Goal: Task Accomplishment & Management: Manage account settings

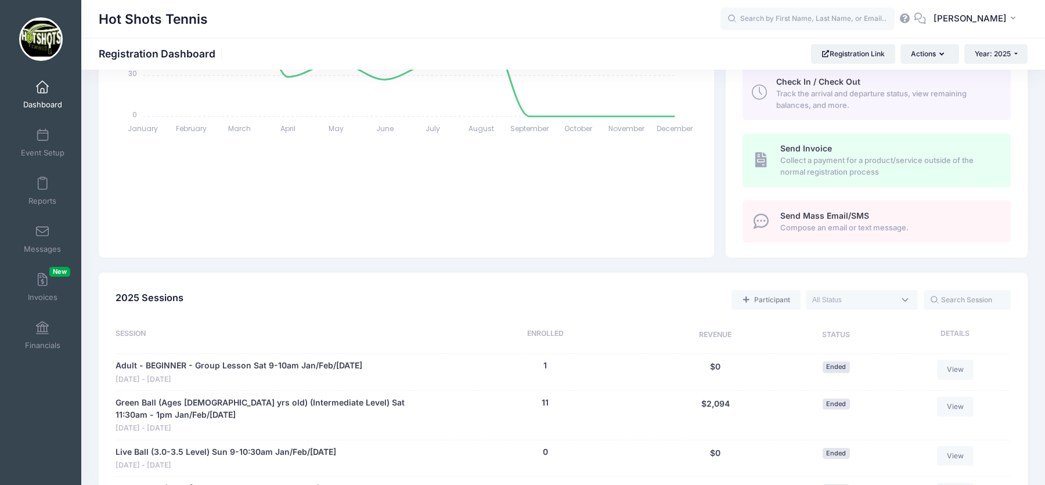
scroll to position [300, 0]
click at [853, 299] on textarea "Search" at bounding box center [853, 299] width 82 height 10
select select "future"
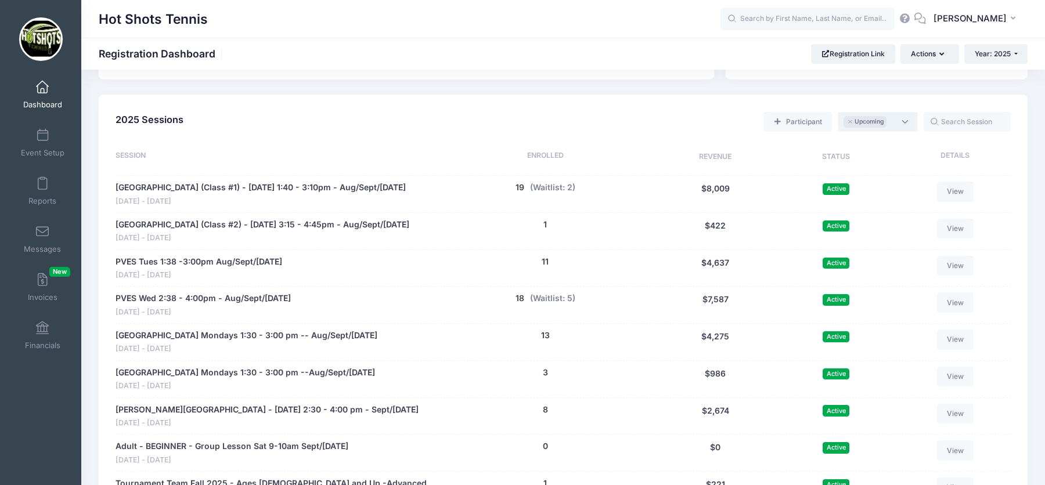
scroll to position [460, 0]
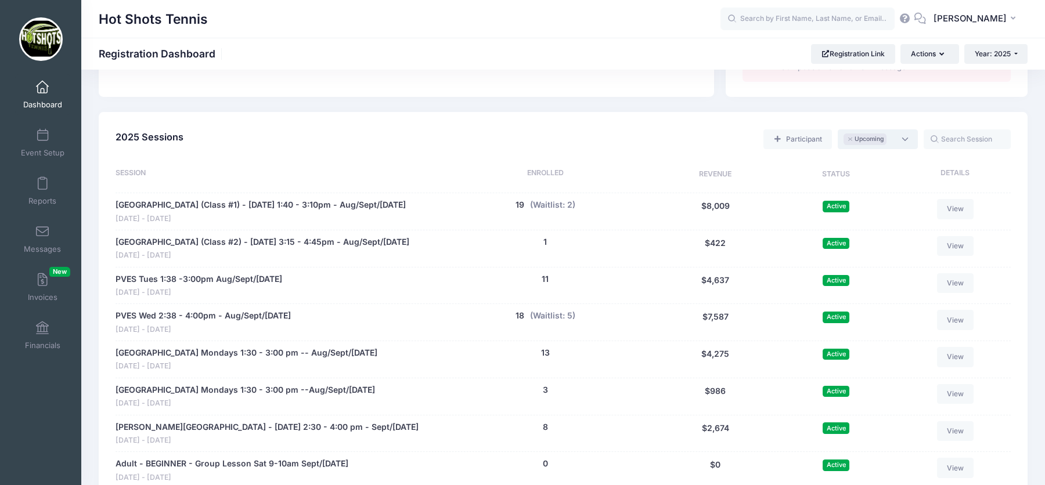
click at [902, 140] on span "× Upcoming" at bounding box center [877, 139] width 80 height 20
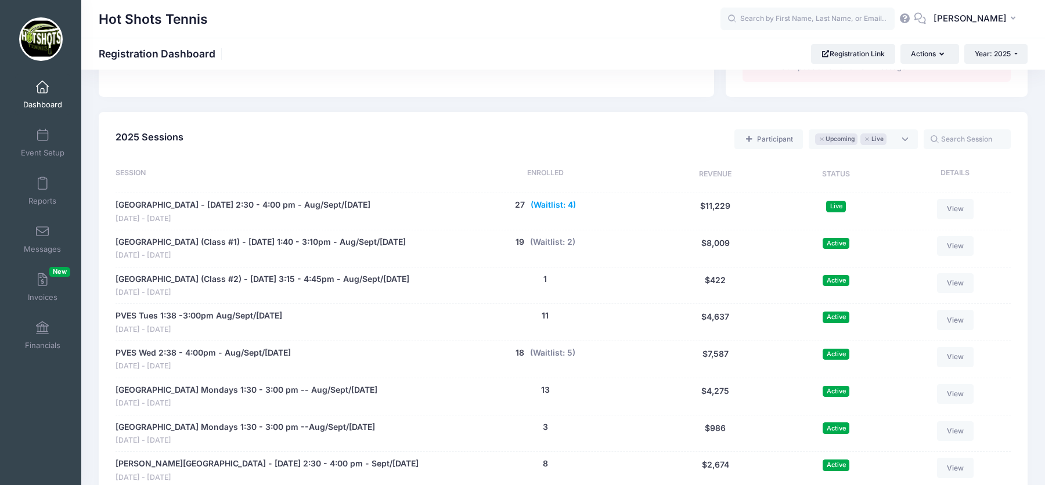
click at [541, 204] on button "(Waitlist: 4)" at bounding box center [552, 205] width 45 height 12
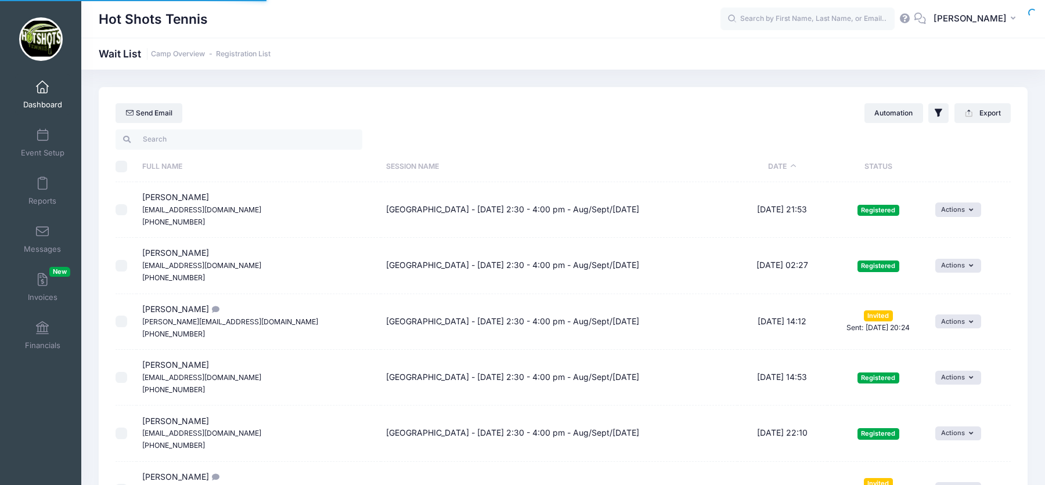
select select "50"
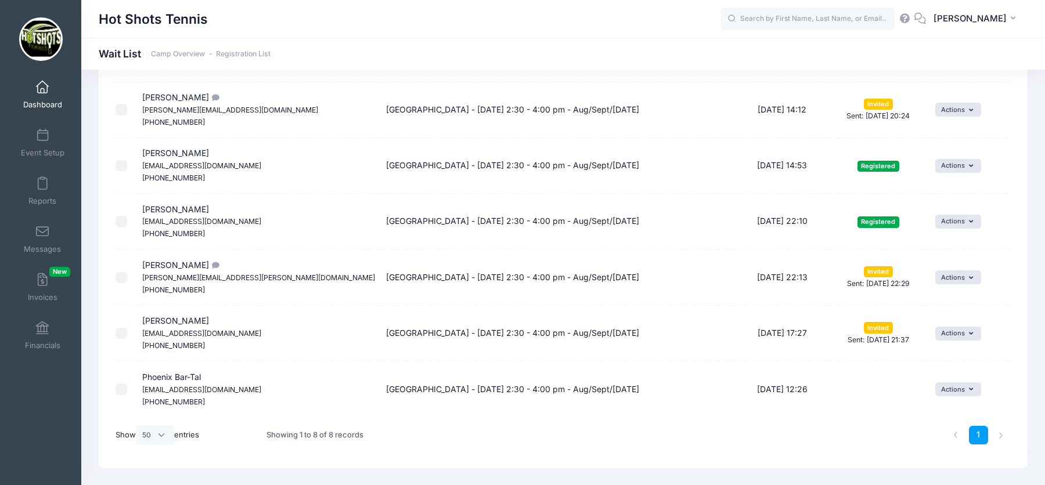
scroll to position [237, 0]
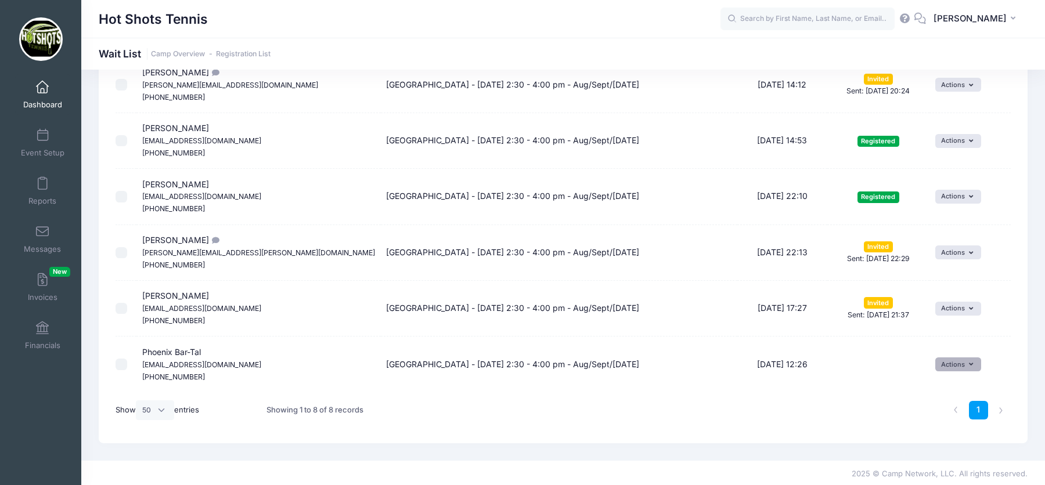
click at [965, 362] on button "Actions" at bounding box center [958, 364] width 46 height 14
click at [803, 379] on td "08/16/2025 12:26" at bounding box center [781, 364] width 89 height 55
click at [969, 364] on icon "button" at bounding box center [973, 364] width 9 height 0
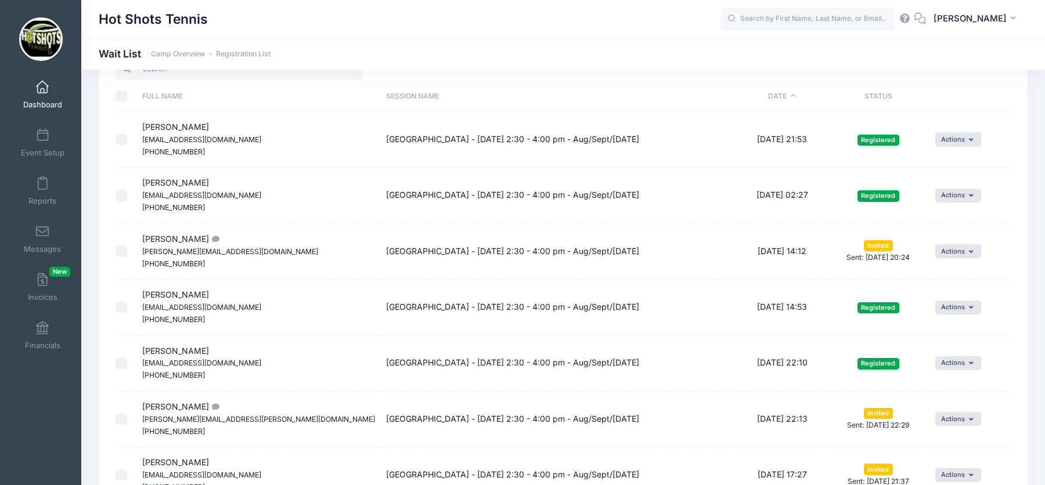
scroll to position [0, 0]
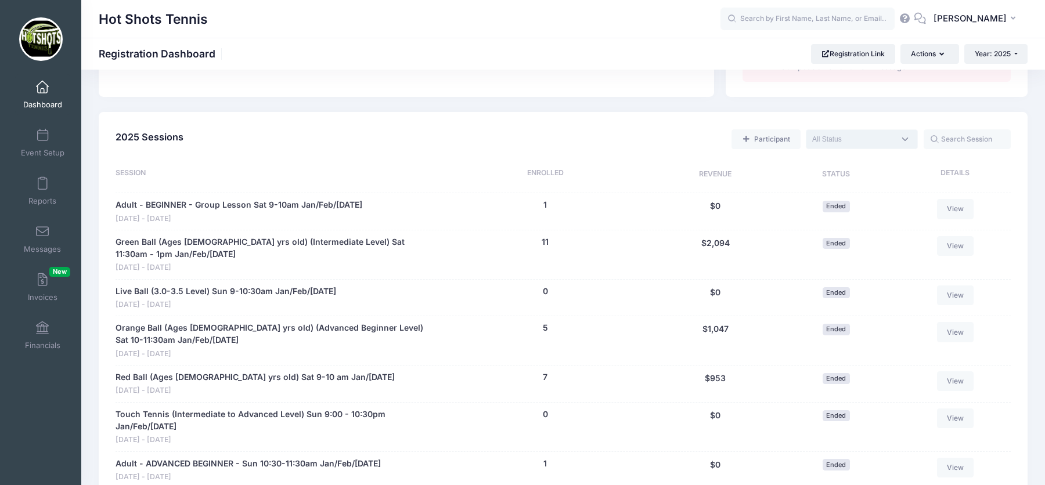
click at [883, 142] on textarea "Search" at bounding box center [853, 139] width 82 height 10
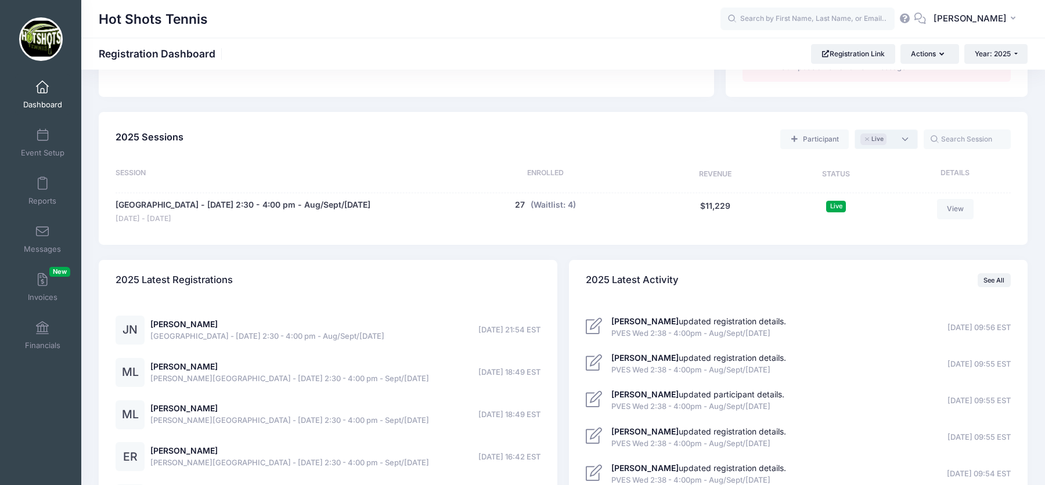
scroll to position [9, 0]
click at [904, 138] on span "× Live" at bounding box center [885, 139] width 63 height 20
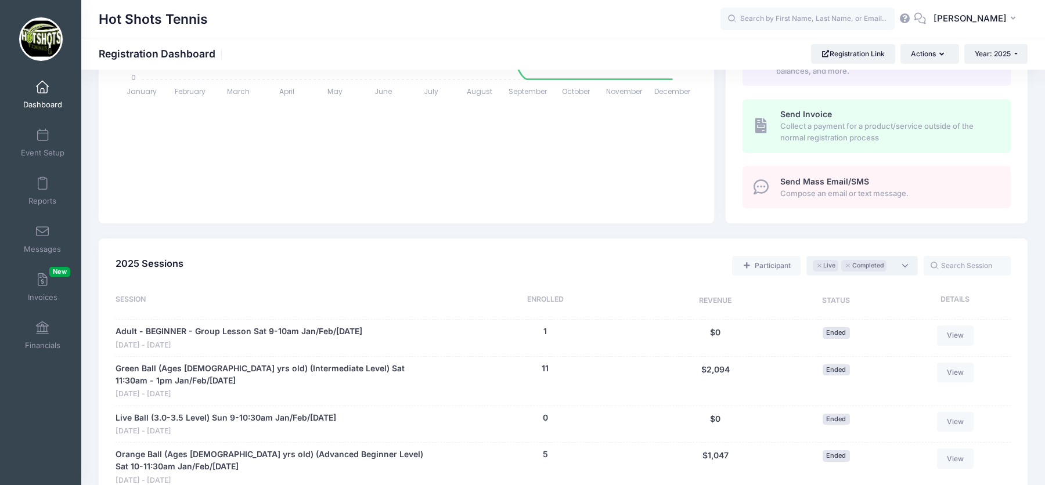
scroll to position [352, 0]
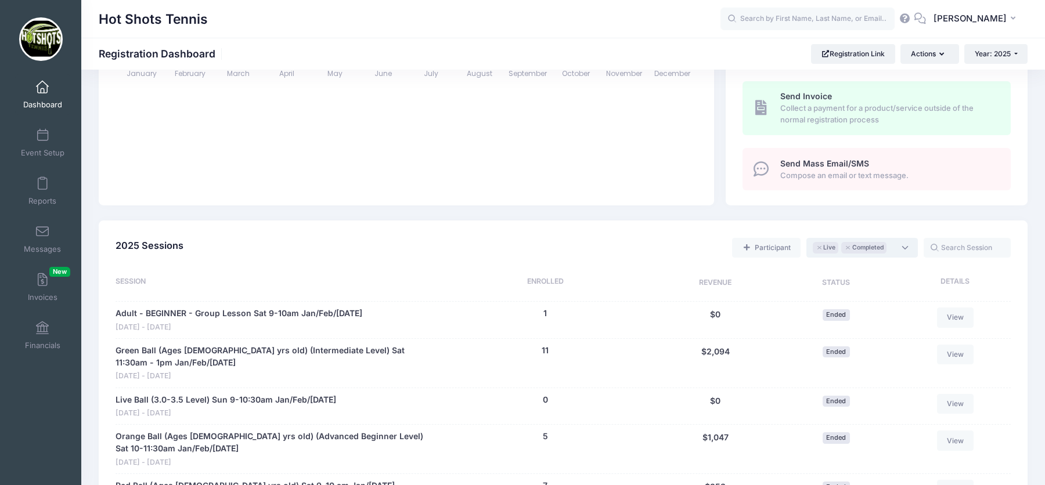
click at [896, 250] on span "× Live × Completed" at bounding box center [861, 248] width 111 height 20
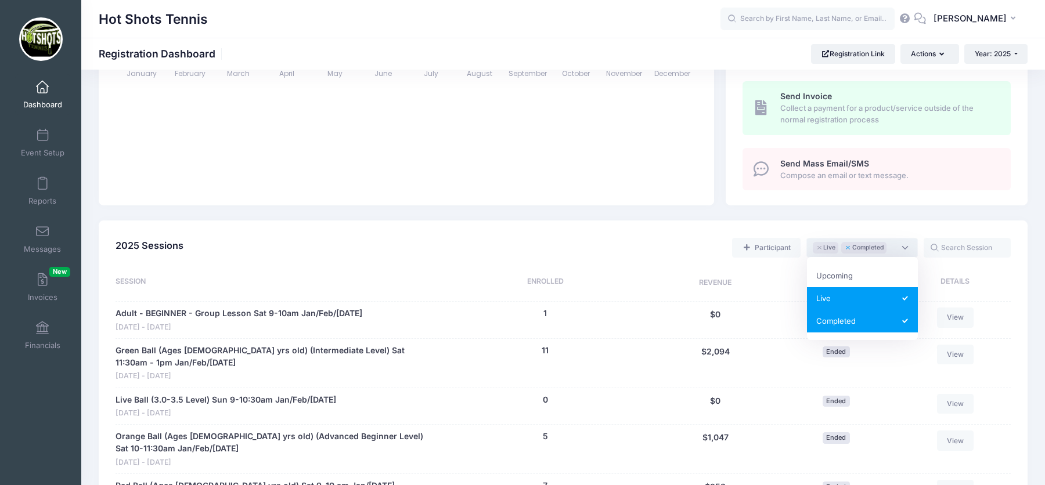
click at [848, 247] on button "×" at bounding box center [847, 248] width 7 height 4
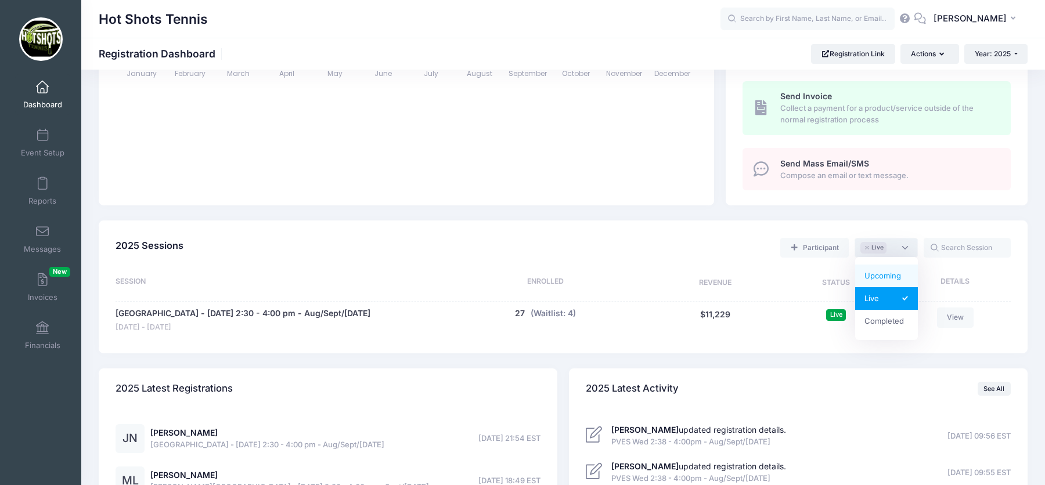
select select "future"
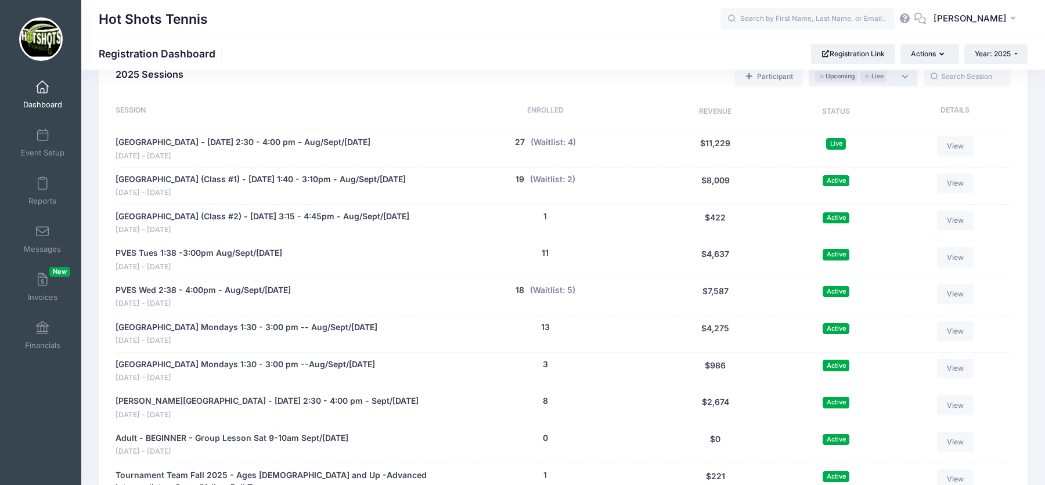
scroll to position [523, 0]
click at [559, 176] on button "(Waitlist: 2)" at bounding box center [552, 179] width 45 height 12
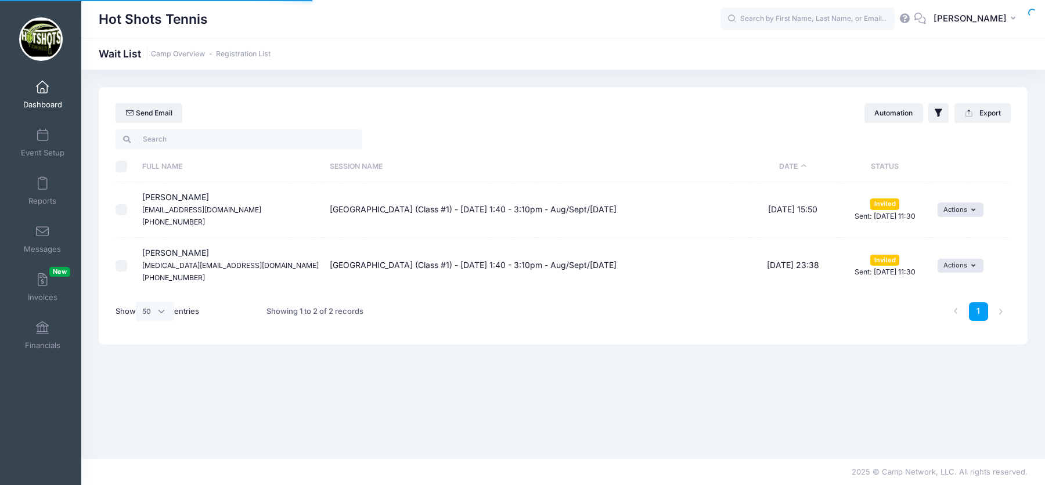
select select "50"
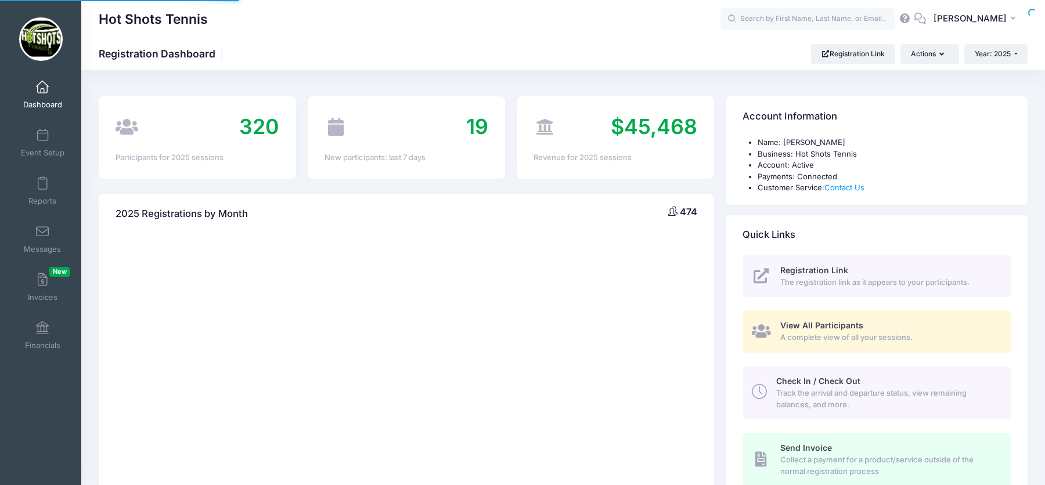
scroll to position [478, 0]
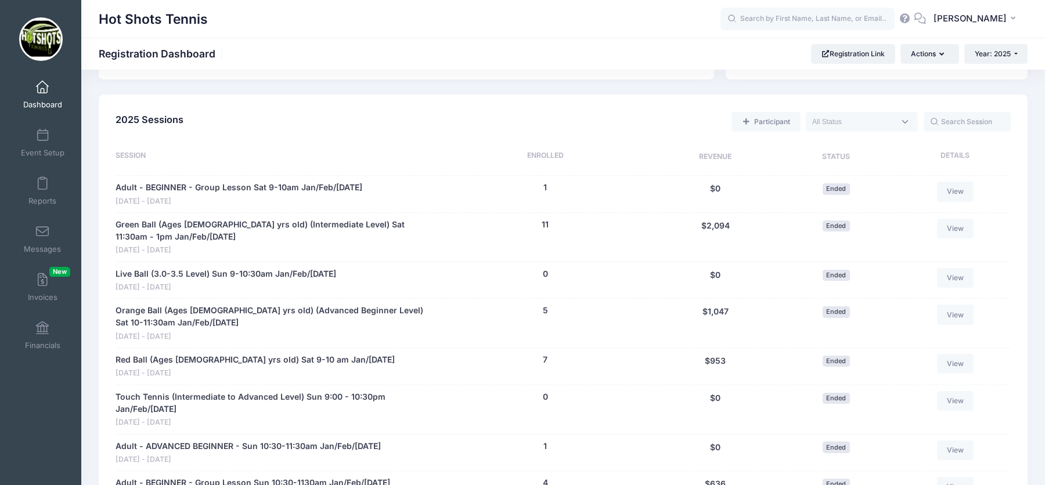
click at [872, 121] on textarea "Search" at bounding box center [853, 122] width 82 height 10
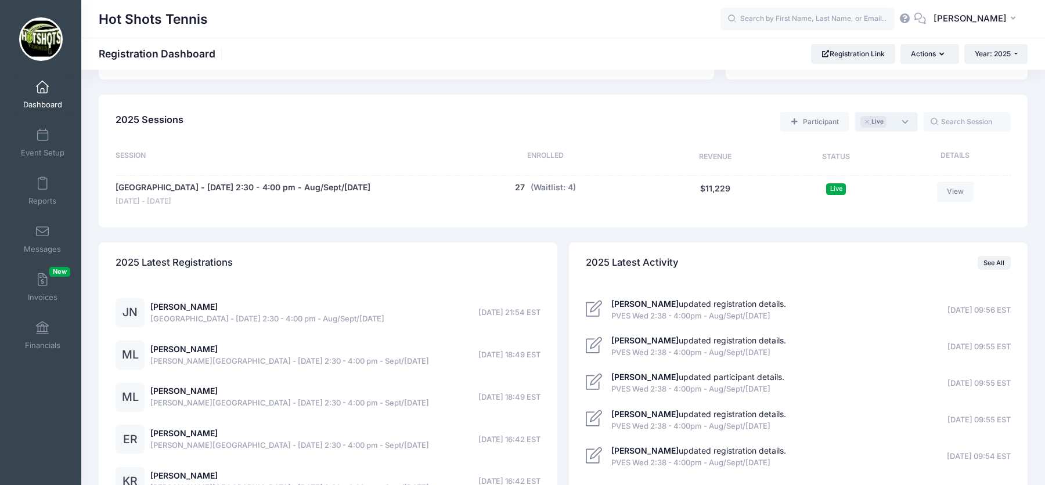
scroll to position [9, 0]
click at [900, 117] on span "× Live" at bounding box center [885, 122] width 63 height 20
select select "future"
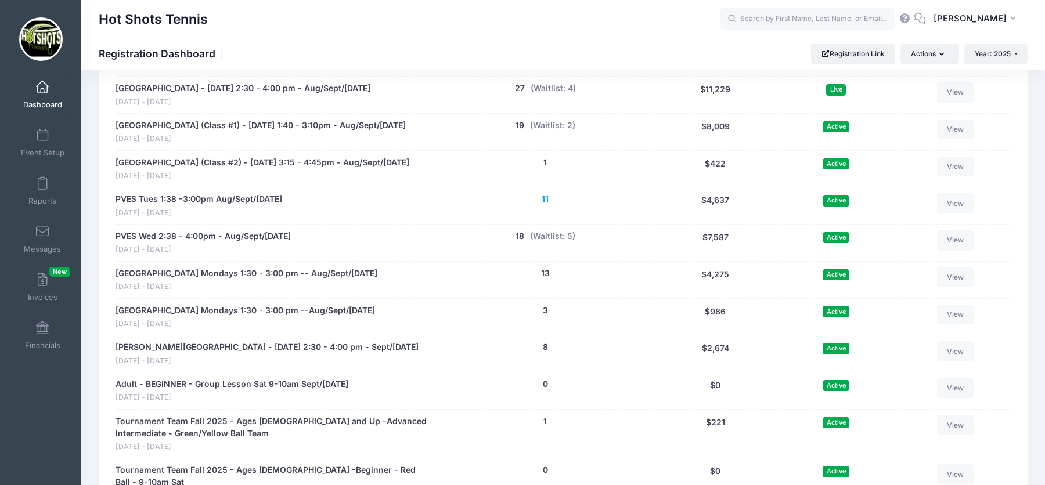
scroll to position [577, 0]
click at [554, 236] on button "(Waitlist: 5)" at bounding box center [552, 236] width 45 height 12
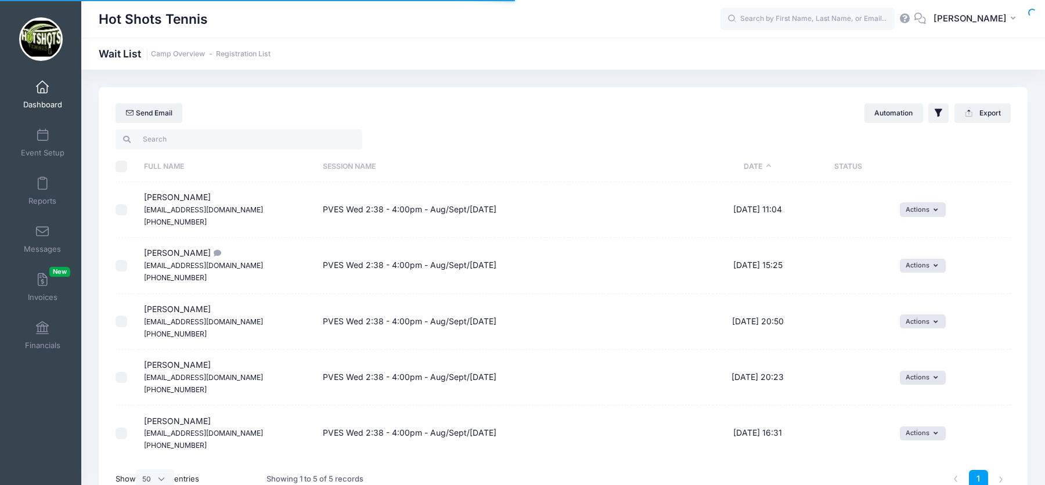
select select "50"
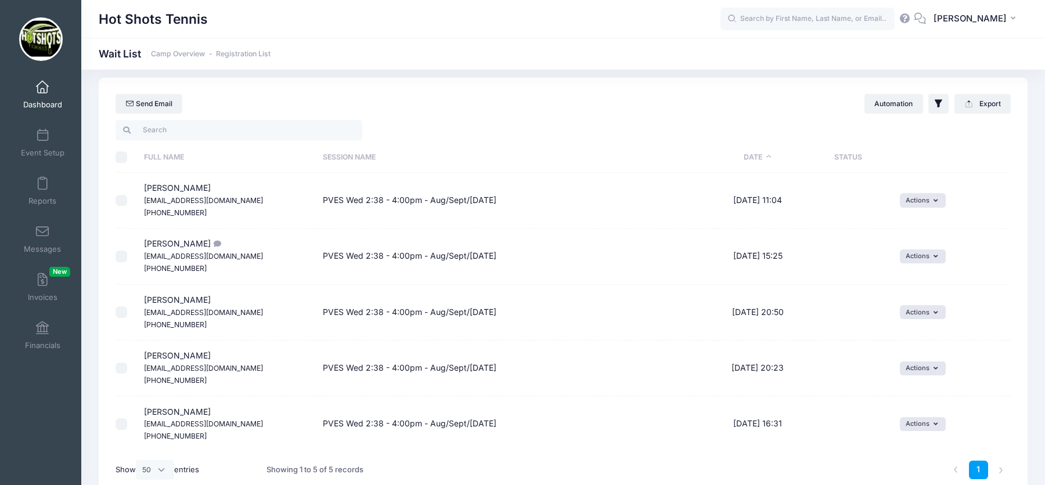
scroll to position [9, 0]
click at [917, 205] on button "Actions" at bounding box center [923, 201] width 46 height 14
click at [917, 222] on link "Invite" at bounding box center [913, 226] width 50 height 22
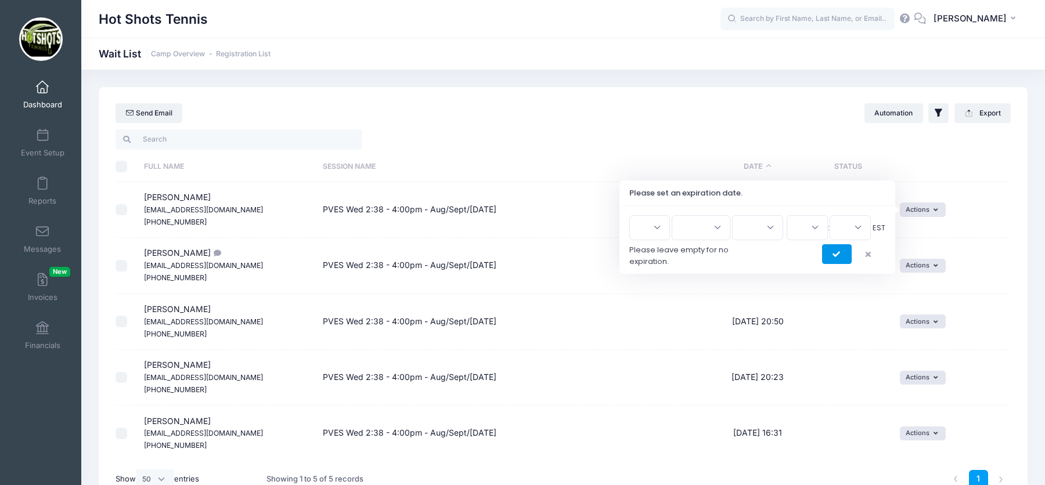
click at [839, 255] on icon "submit" at bounding box center [836, 255] width 9 height 0
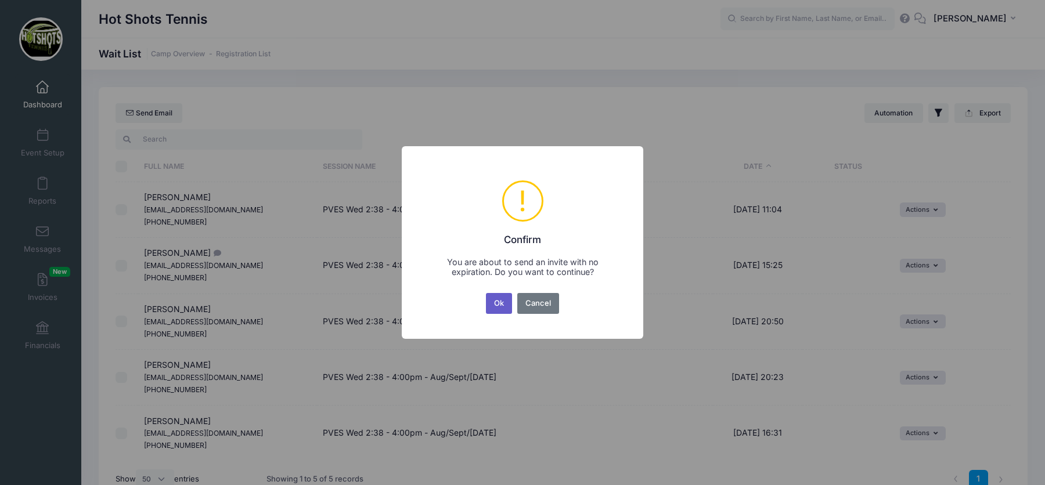
click at [503, 306] on button "Ok" at bounding box center [499, 303] width 27 height 21
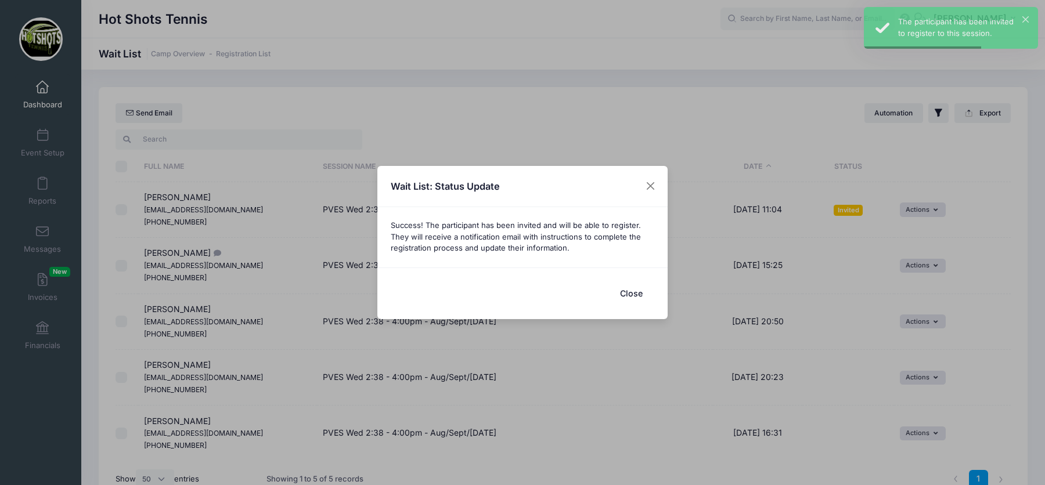
click at [633, 290] on button "Close" at bounding box center [631, 293] width 46 height 25
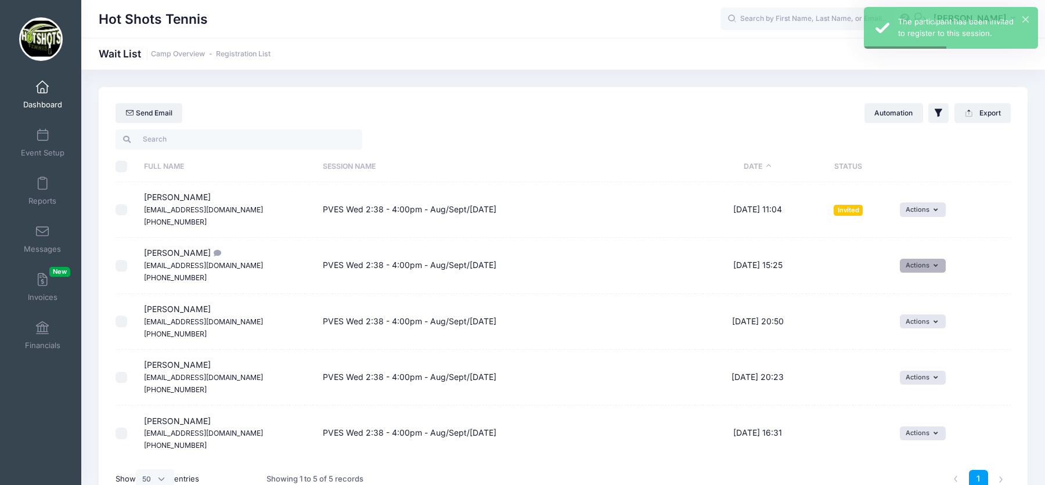
click at [929, 266] on button "Actions" at bounding box center [923, 266] width 46 height 14
click at [920, 293] on link "Invite" at bounding box center [913, 291] width 50 height 22
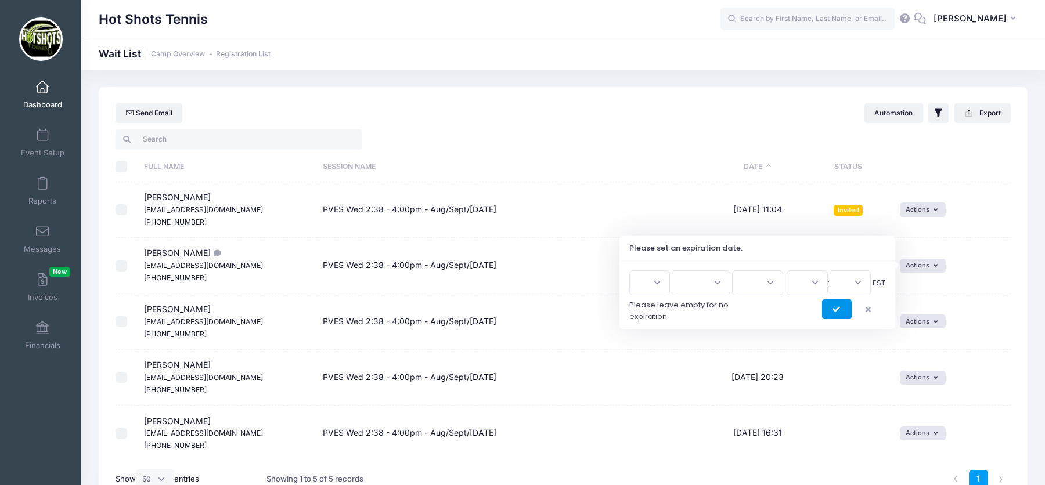
click at [839, 310] on icon "submit" at bounding box center [836, 310] width 9 height 0
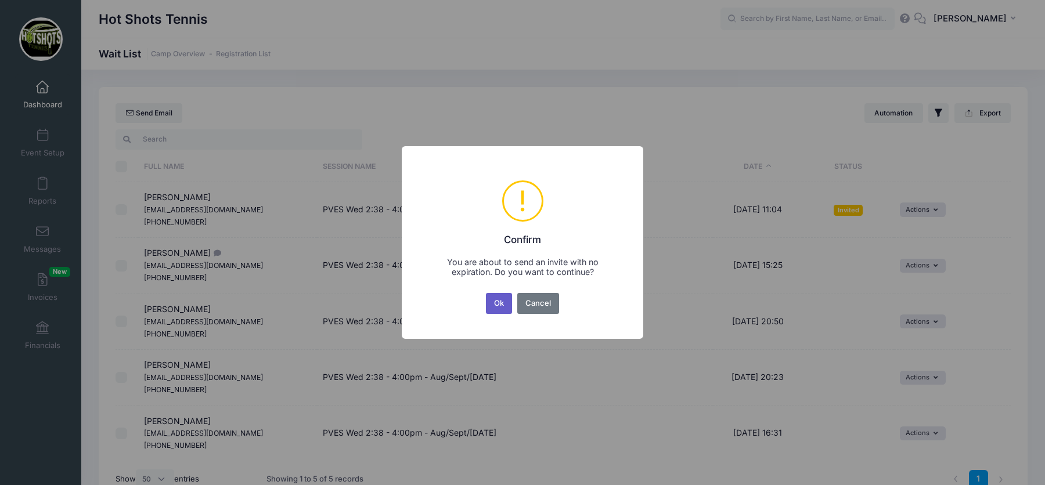
click at [501, 310] on button "Ok" at bounding box center [499, 303] width 27 height 21
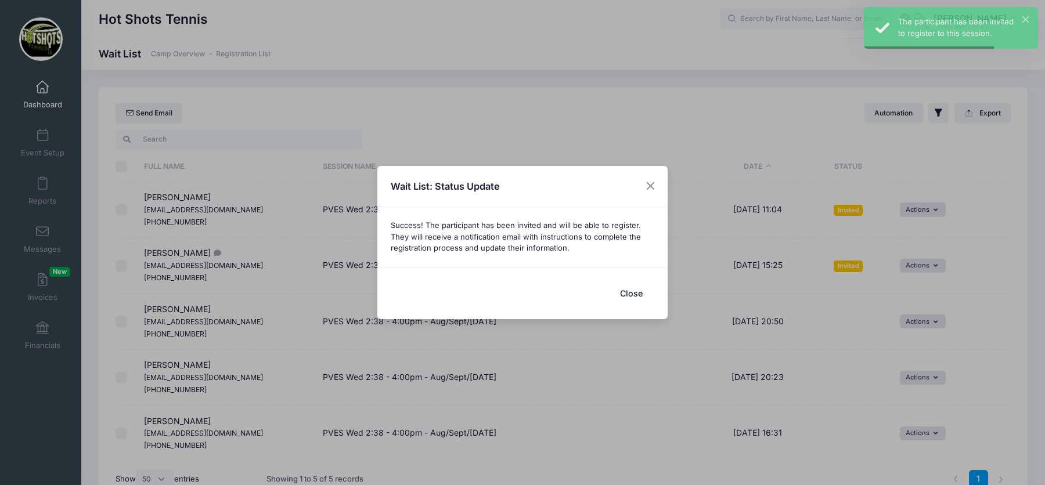
click at [633, 292] on button "Close" at bounding box center [631, 293] width 46 height 25
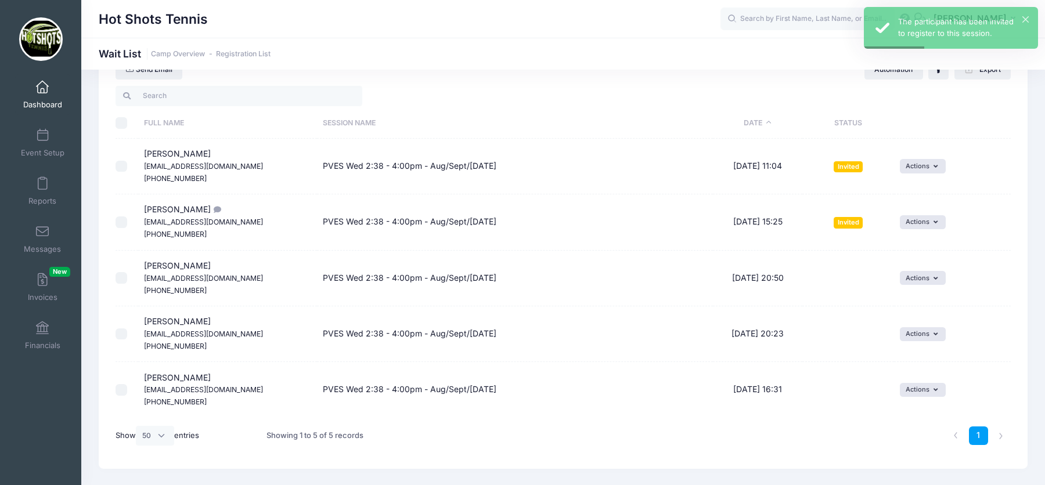
scroll to position [60, 0]
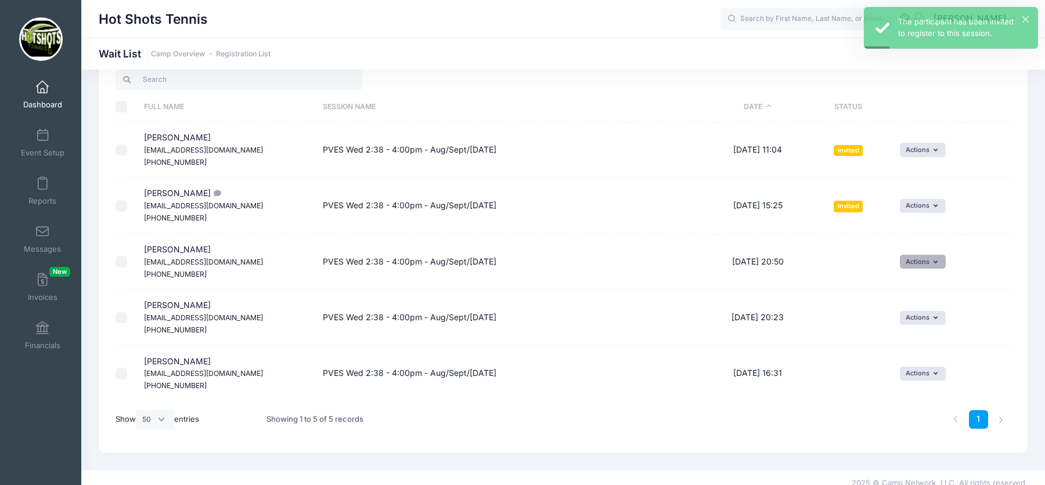
click at [923, 258] on button "Actions" at bounding box center [923, 262] width 46 height 14
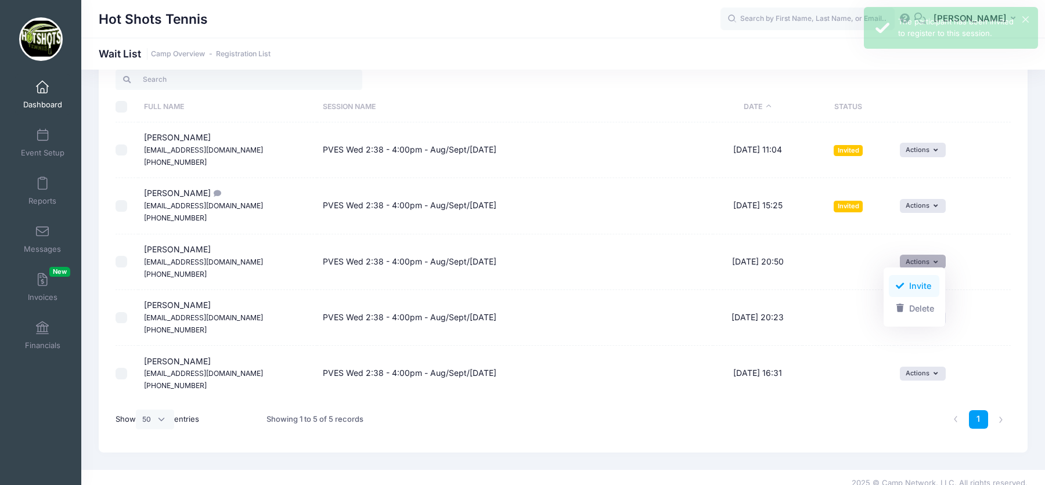
click at [920, 280] on link "Invite" at bounding box center [913, 286] width 50 height 22
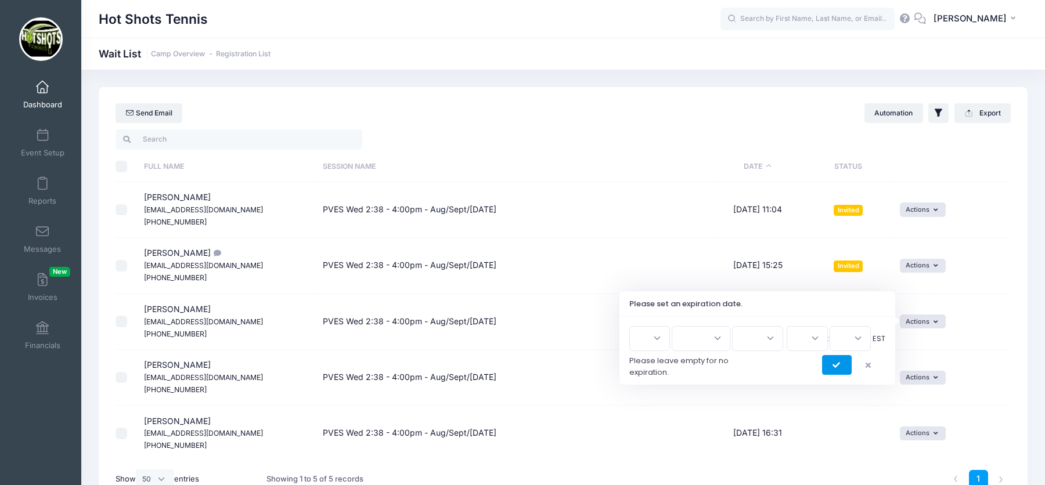
click at [840, 364] on button "submit" at bounding box center [837, 365] width 30 height 20
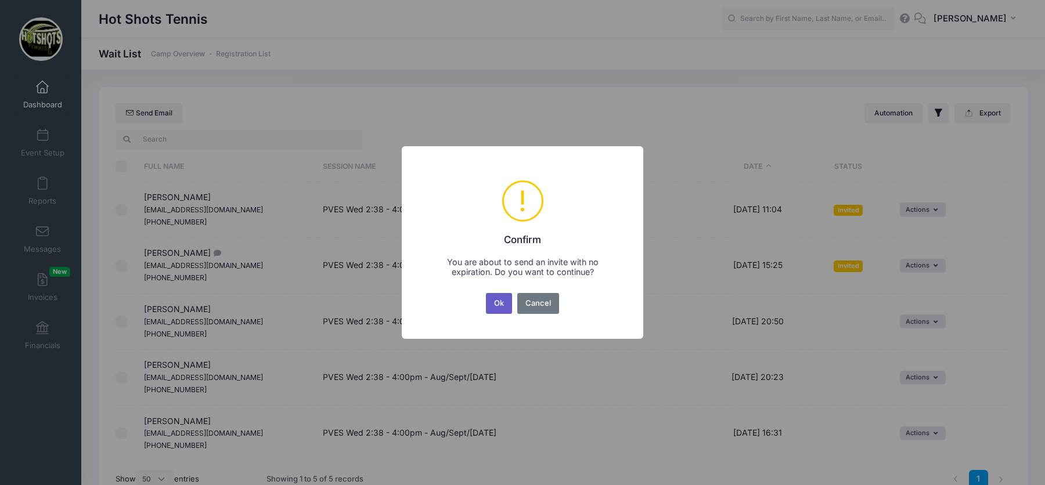
click at [498, 306] on button "Ok" at bounding box center [499, 303] width 27 height 21
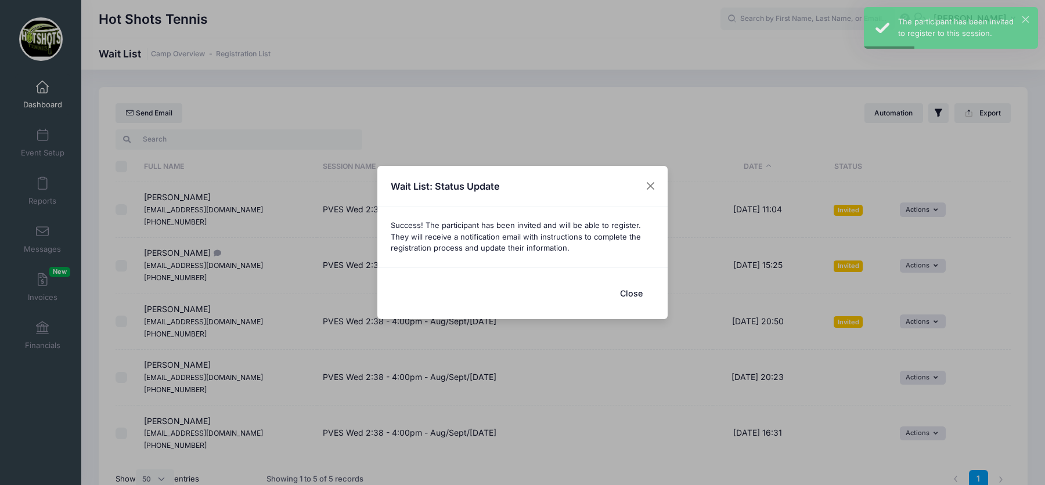
click at [641, 294] on button "Close" at bounding box center [631, 293] width 46 height 25
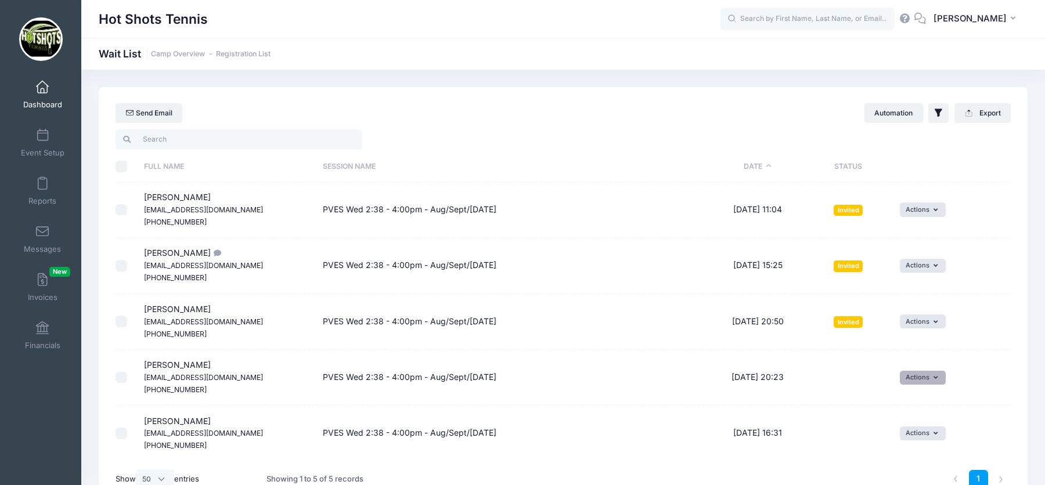
click at [935, 378] on icon "button" at bounding box center [937, 378] width 9 height 0
click at [927, 402] on link "Invite" at bounding box center [913, 402] width 50 height 22
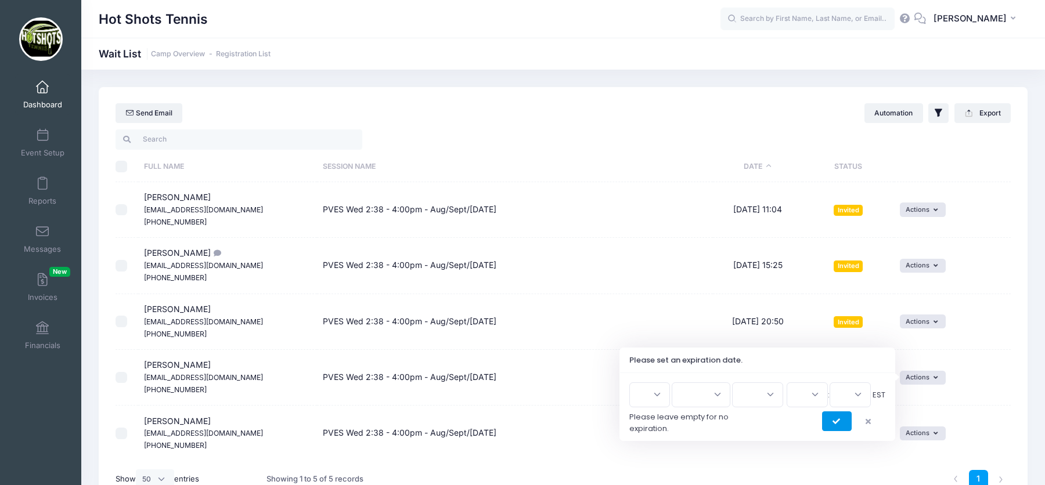
click at [844, 420] on button "submit" at bounding box center [837, 421] width 30 height 20
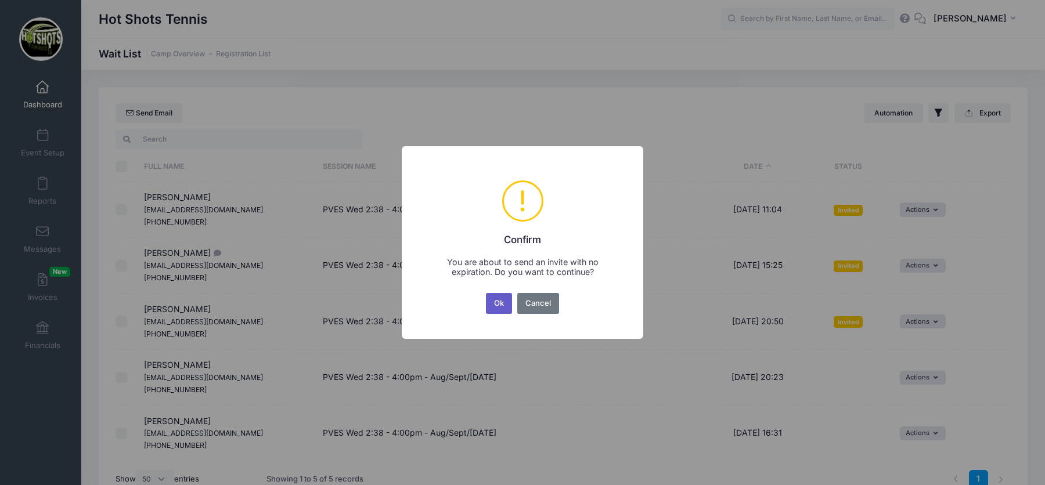
click at [504, 305] on button "Ok" at bounding box center [499, 303] width 27 height 21
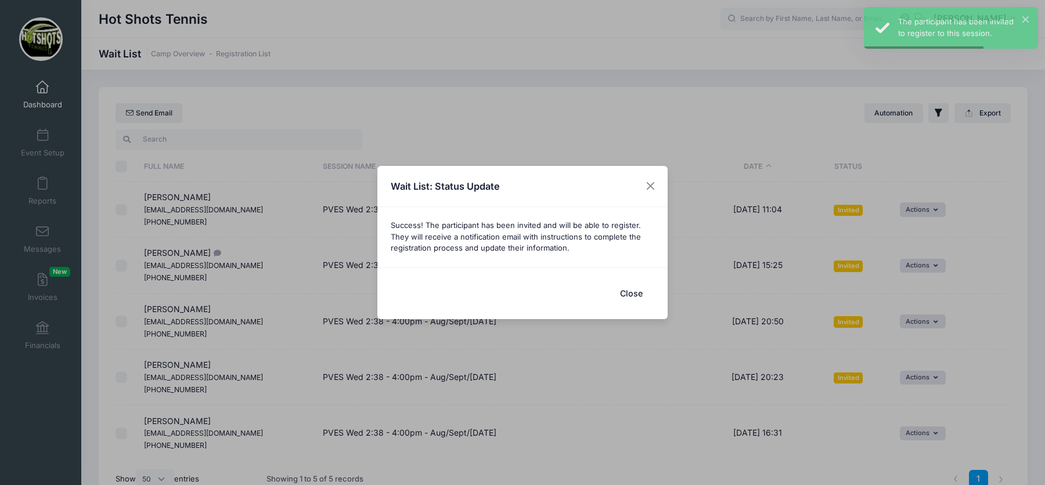
click at [634, 295] on button "Close" at bounding box center [631, 293] width 46 height 25
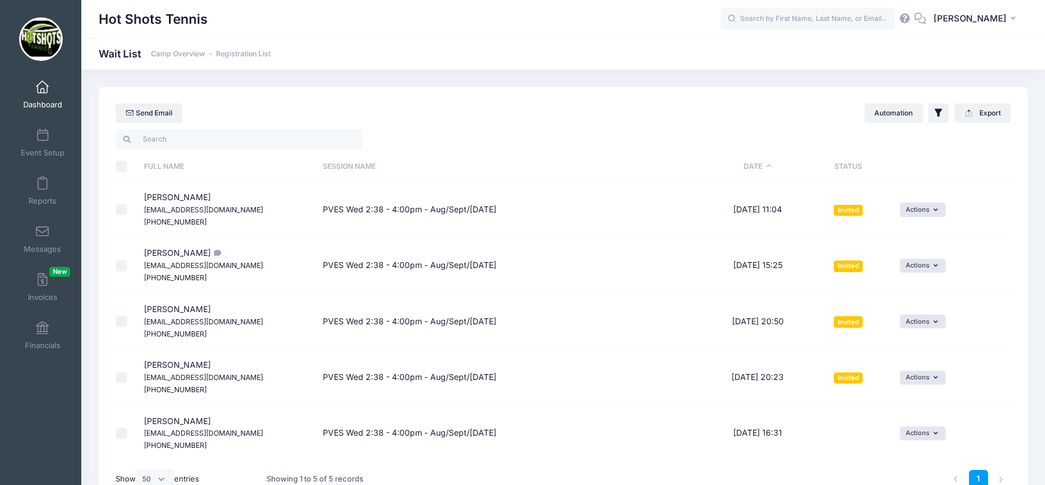
scroll to position [9, 0]
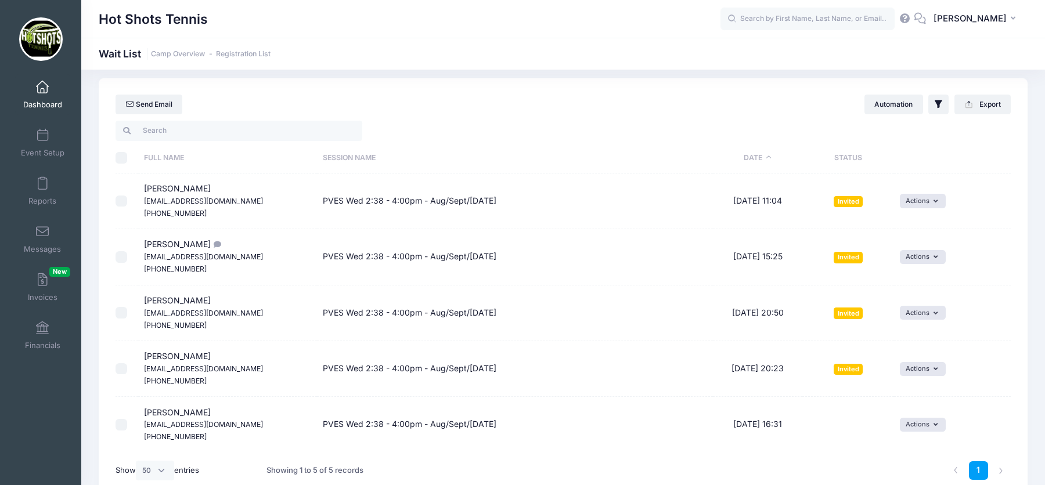
click at [38, 95] on link "Dashboard" at bounding box center [42, 94] width 55 height 41
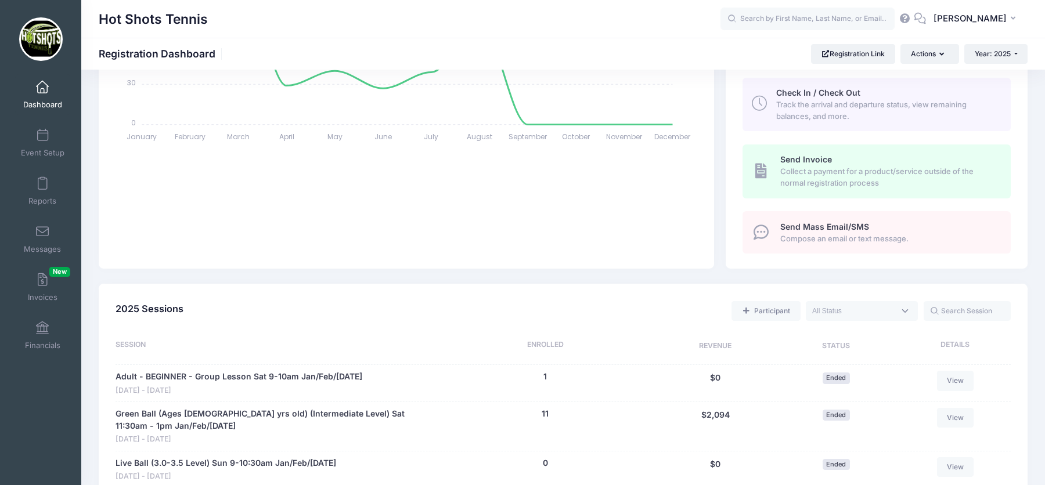
scroll to position [241, 0]
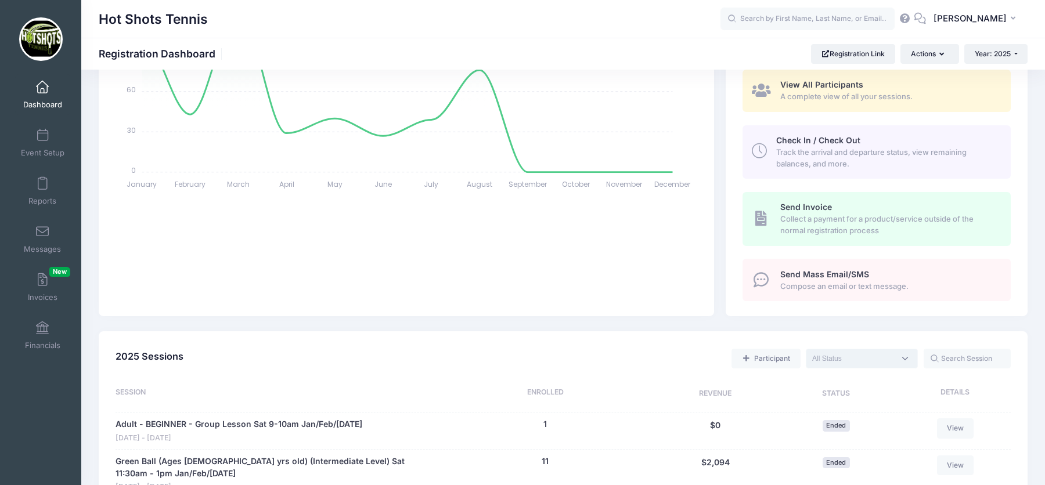
click at [846, 356] on textarea "Search" at bounding box center [853, 358] width 82 height 10
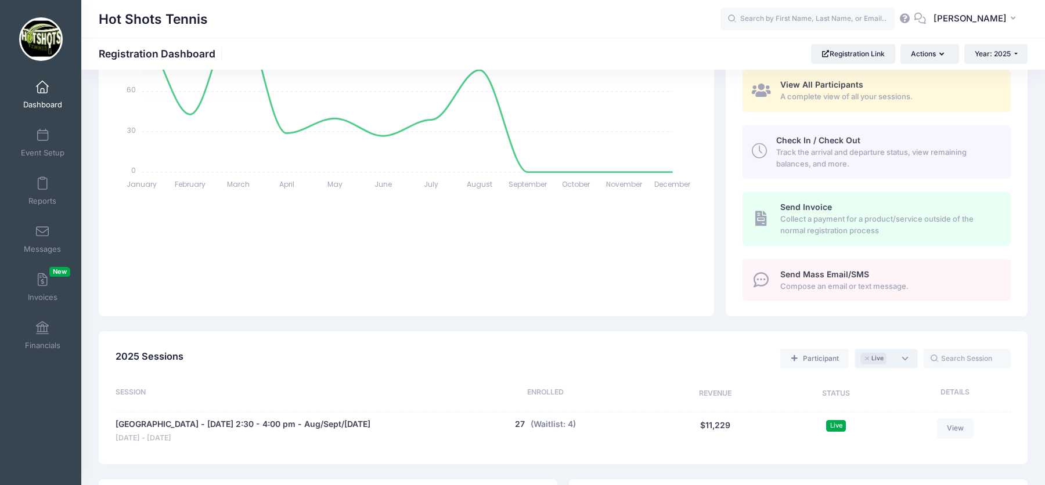
scroll to position [9, 0]
click at [904, 362] on span "× Live" at bounding box center [885, 359] width 63 height 20
select select "future"
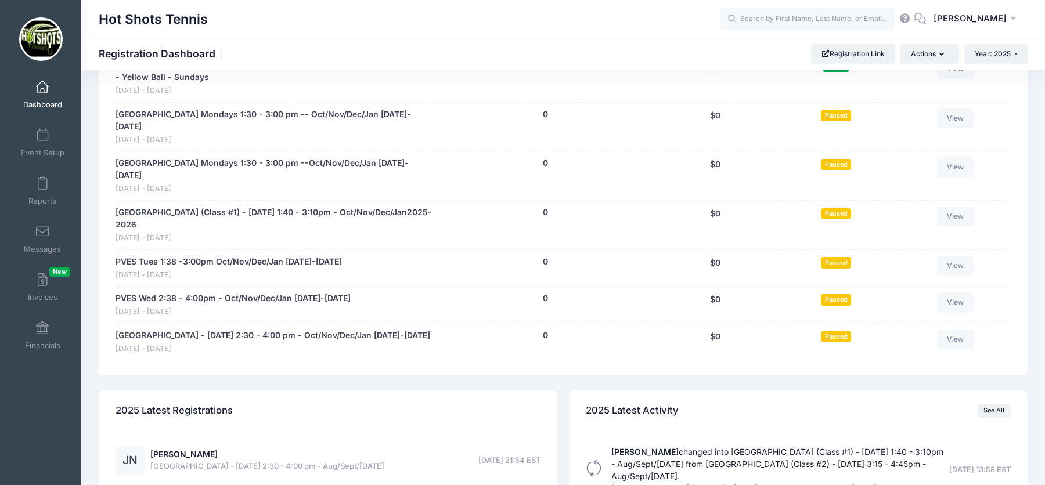
scroll to position [1444, 0]
